Goal: Task Accomplishment & Management: Manage account settings

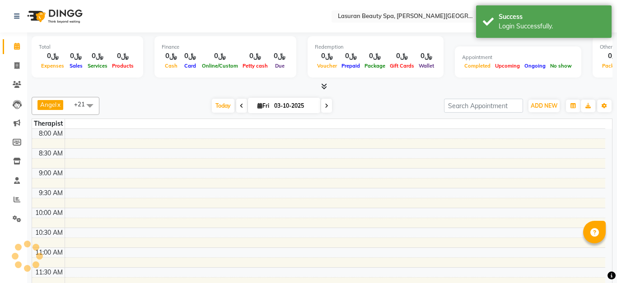
select select "en"
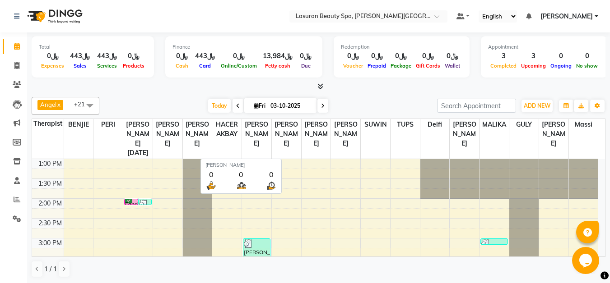
click at [288, 157] on th "[PERSON_NAME]" at bounding box center [286, 139] width 30 height 40
click at [19, 181] on icon at bounding box center [17, 180] width 6 height 7
click at [17, 181] on icon at bounding box center [17, 180] width 6 height 7
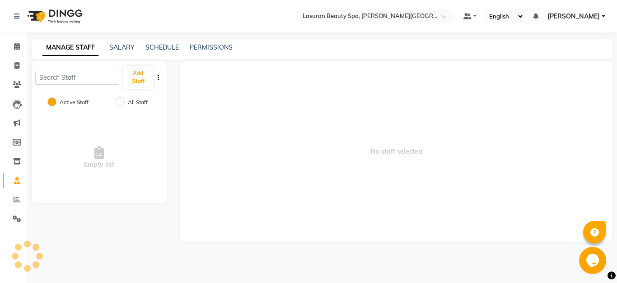
click at [17, 181] on icon at bounding box center [17, 180] width 6 height 7
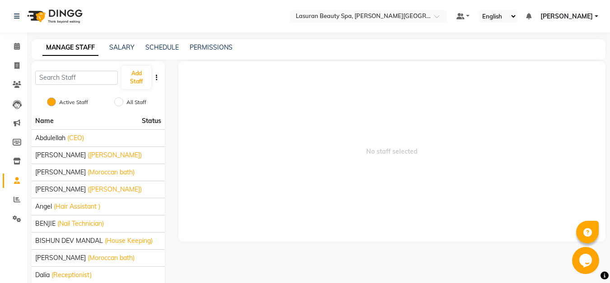
click at [17, 181] on icon at bounding box center [17, 180] width 6 height 7
click at [79, 76] on input "text" at bounding box center [76, 78] width 83 height 14
type input "z"
type input "a"
click at [79, 76] on input "text" at bounding box center [76, 78] width 83 height 14
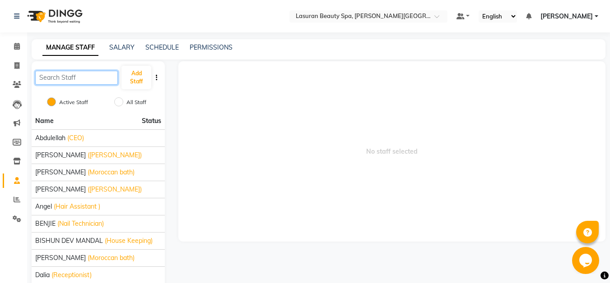
click at [79, 79] on input "text" at bounding box center [76, 78] width 83 height 14
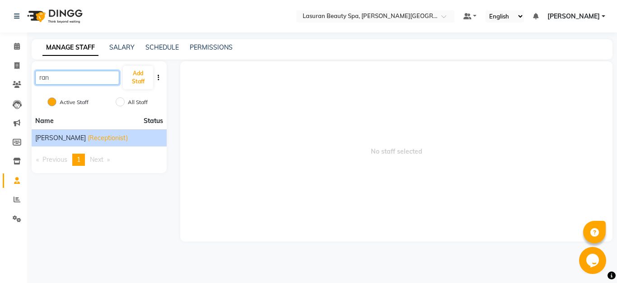
type input "ran"
click at [86, 139] on span "[PERSON_NAME]" at bounding box center [60, 138] width 51 height 9
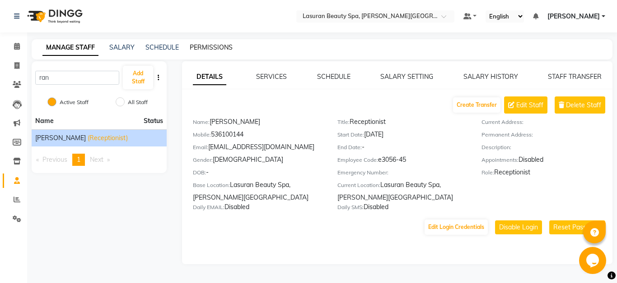
click at [214, 51] on link "PERMISSIONS" at bounding box center [211, 47] width 43 height 8
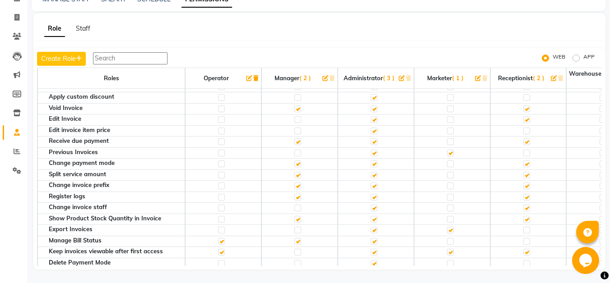
scroll to position [297, 0]
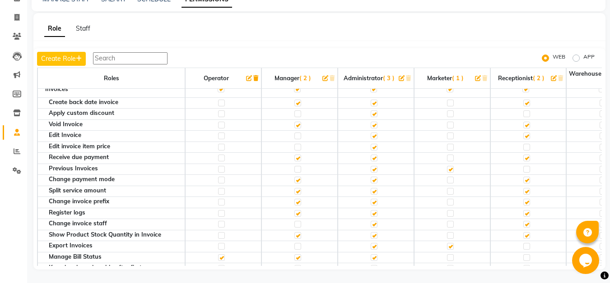
click at [600, 254] on div "Opens Chat This icon Opens the chat window." at bounding box center [586, 260] width 29 height 27
click at [599, 254] on div "Opens Chat This icon Opens the chat window." at bounding box center [586, 260] width 29 height 27
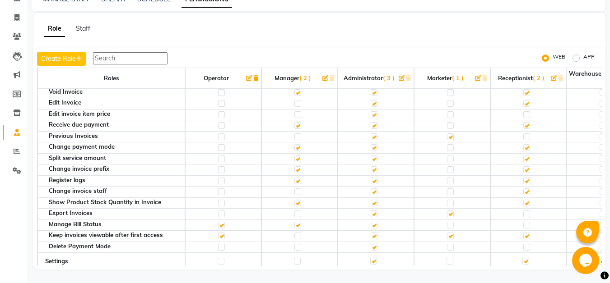
scroll to position [338, 0]
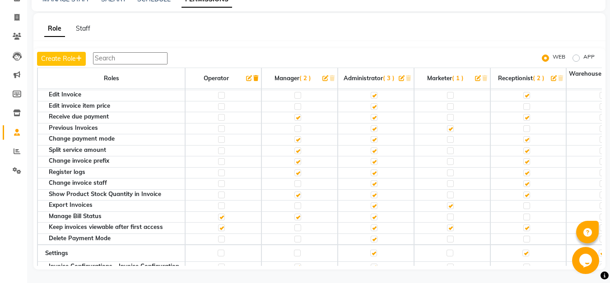
click at [297, 128] on label at bounding box center [297, 128] width 7 height 7
click at [297, 128] on input "checkbox" at bounding box center [297, 129] width 6 height 6
checkbox input "true"
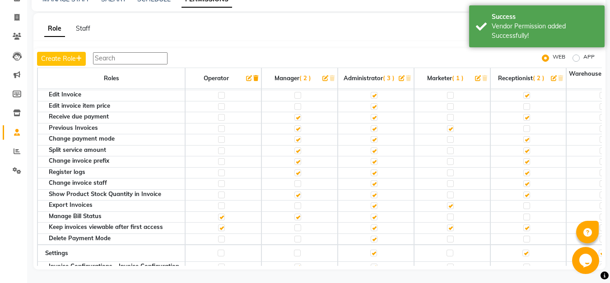
click at [529, 132] on label at bounding box center [526, 128] width 7 height 7
click at [529, 132] on input "checkbox" at bounding box center [526, 129] width 6 height 6
checkbox input "true"
